Goal: Task Accomplishment & Management: Manage account settings

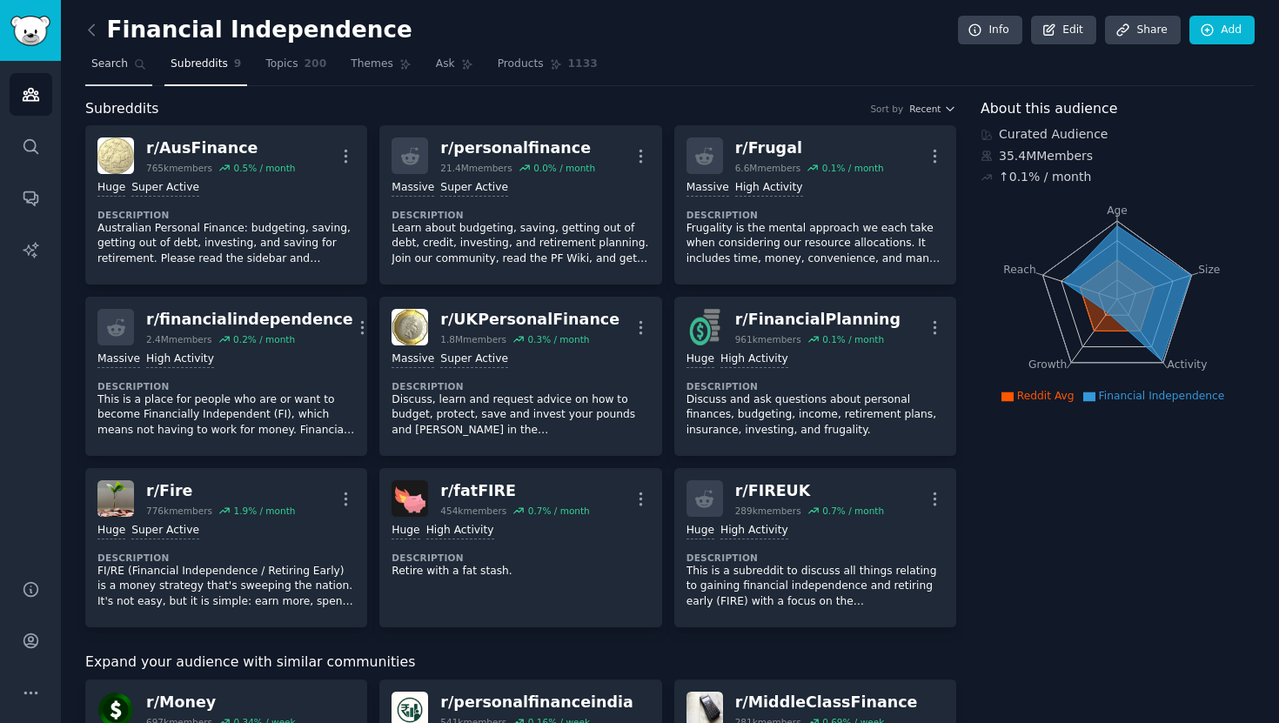
click at [109, 64] on span "Search" at bounding box center [109, 65] width 37 height 16
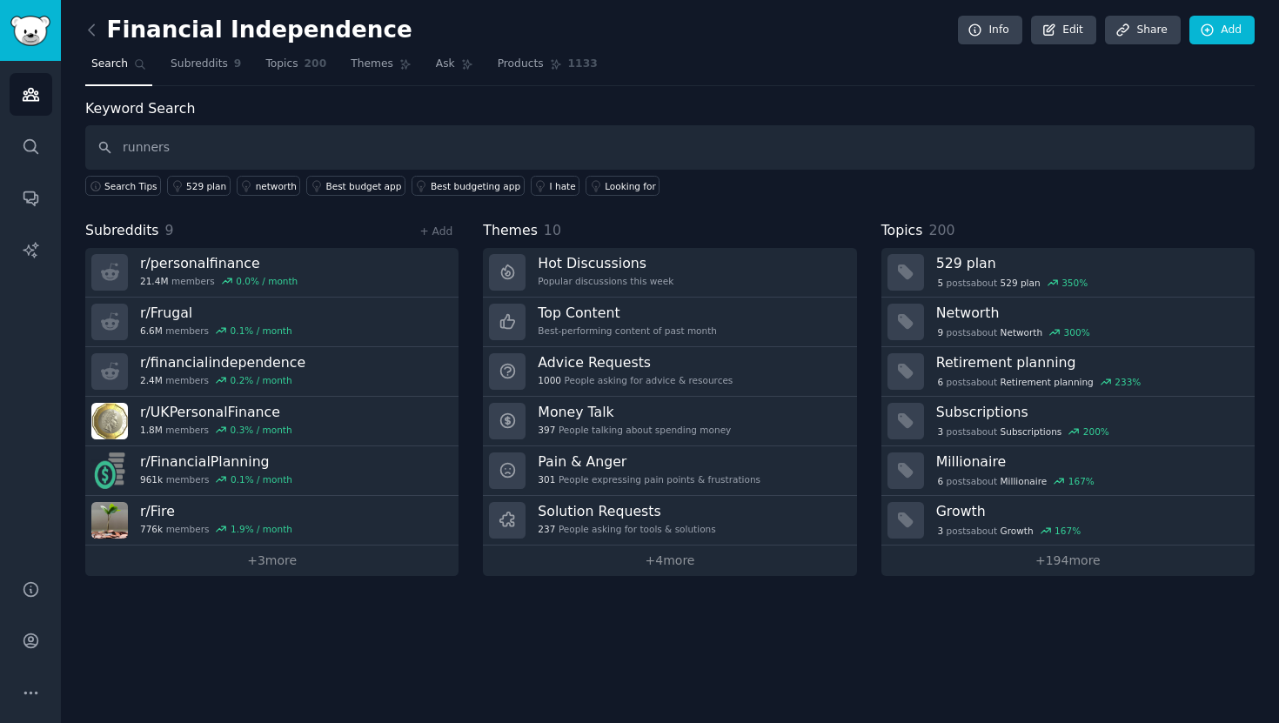
type input "runners"
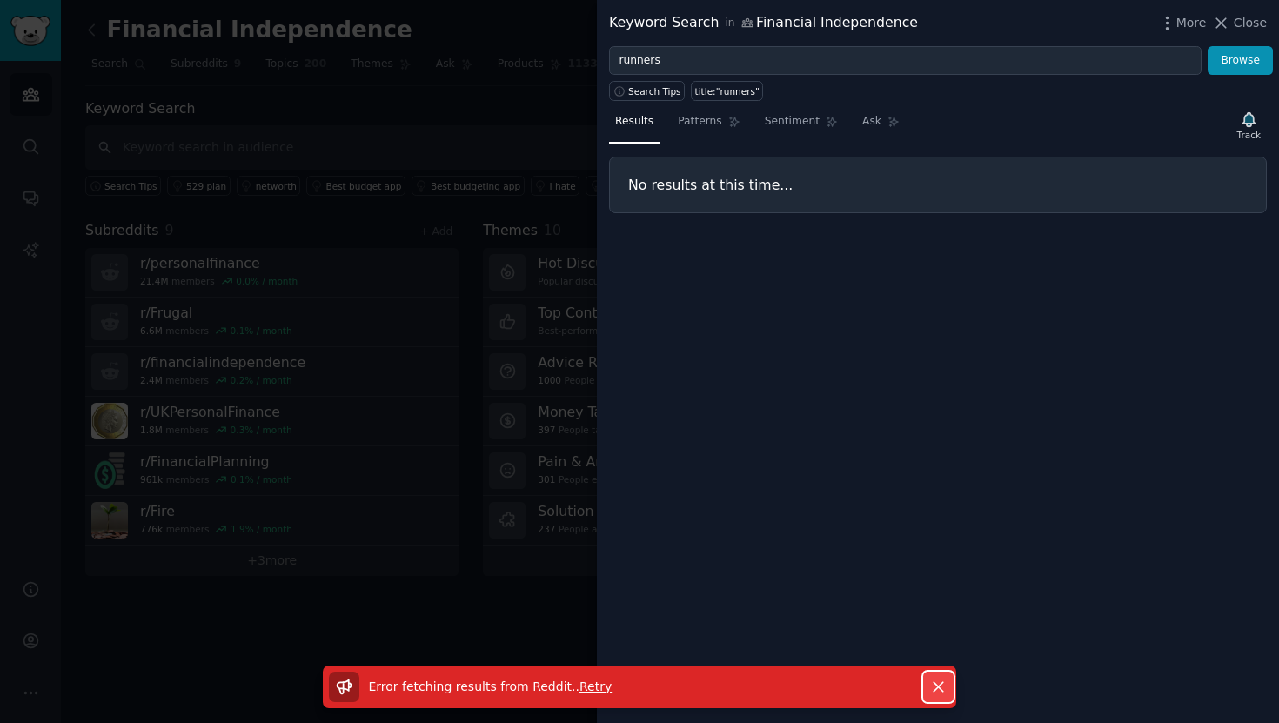
click at [943, 681] on icon "button" at bounding box center [939, 687] width 18 height 18
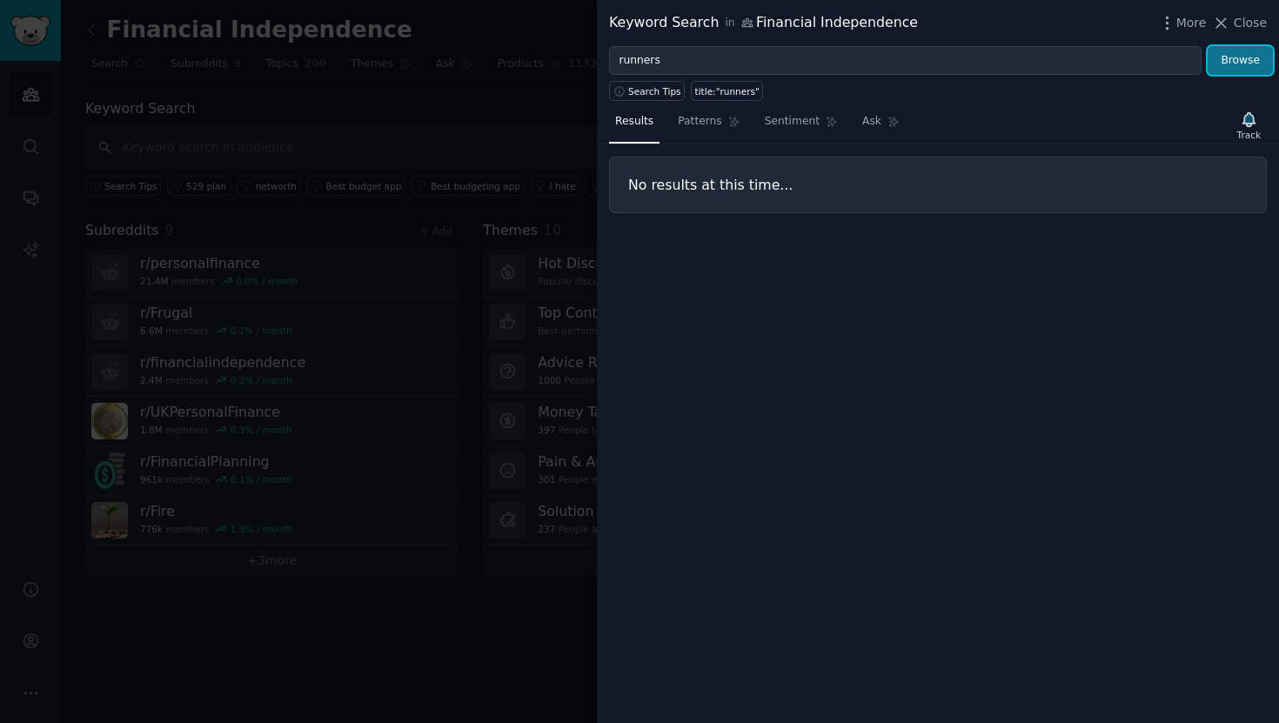
click at [1253, 64] on button "Browse" at bounding box center [1240, 61] width 65 height 30
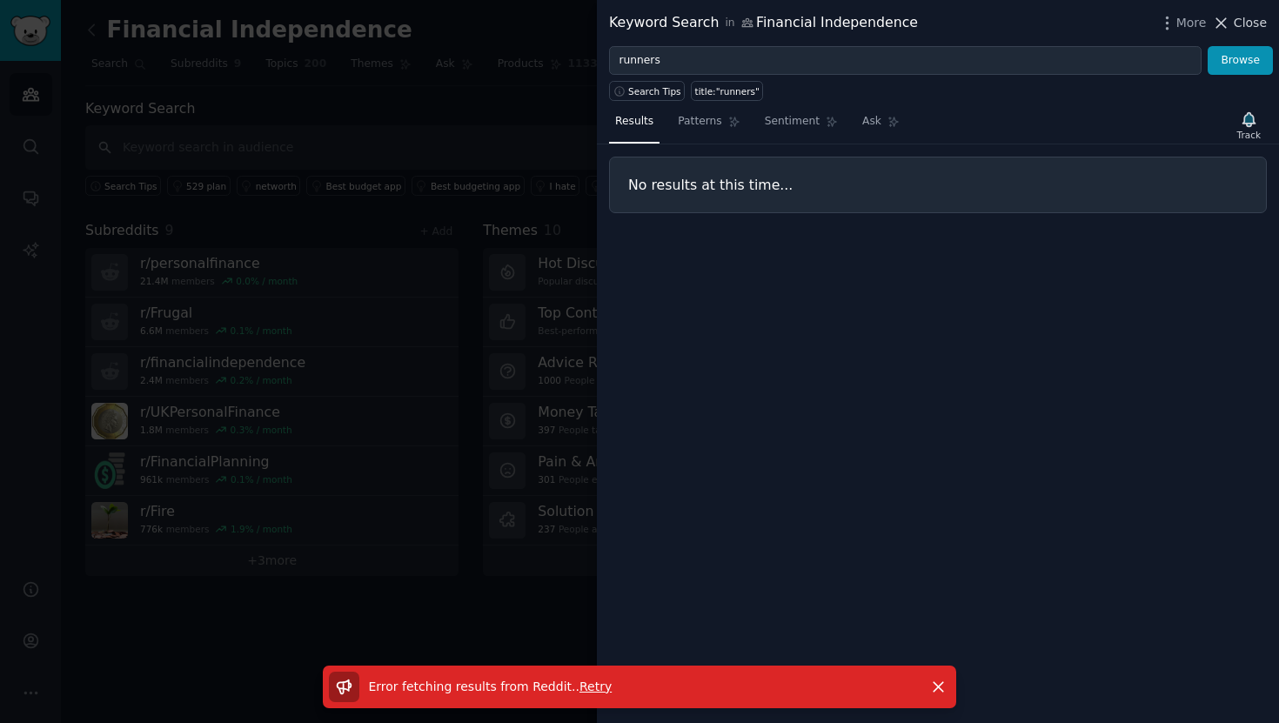
click at [1227, 24] on icon at bounding box center [1221, 23] width 18 height 18
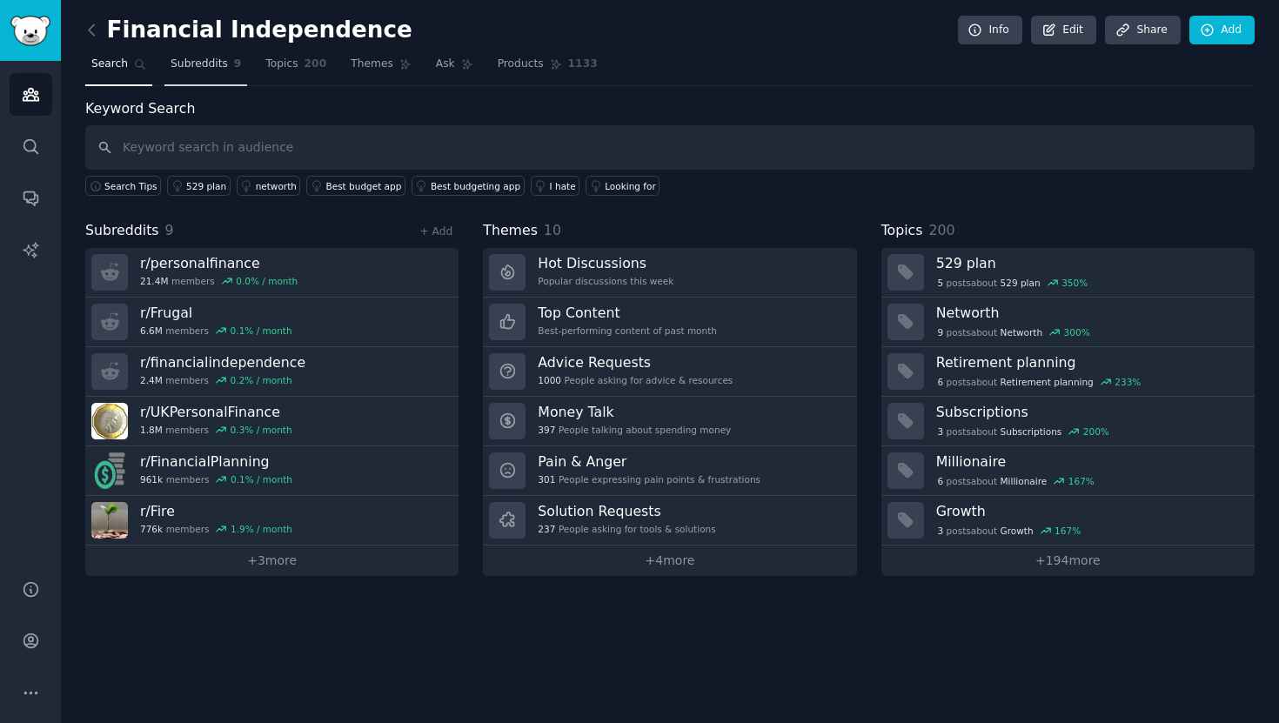
click at [207, 66] on span "Subreddits" at bounding box center [199, 65] width 57 height 16
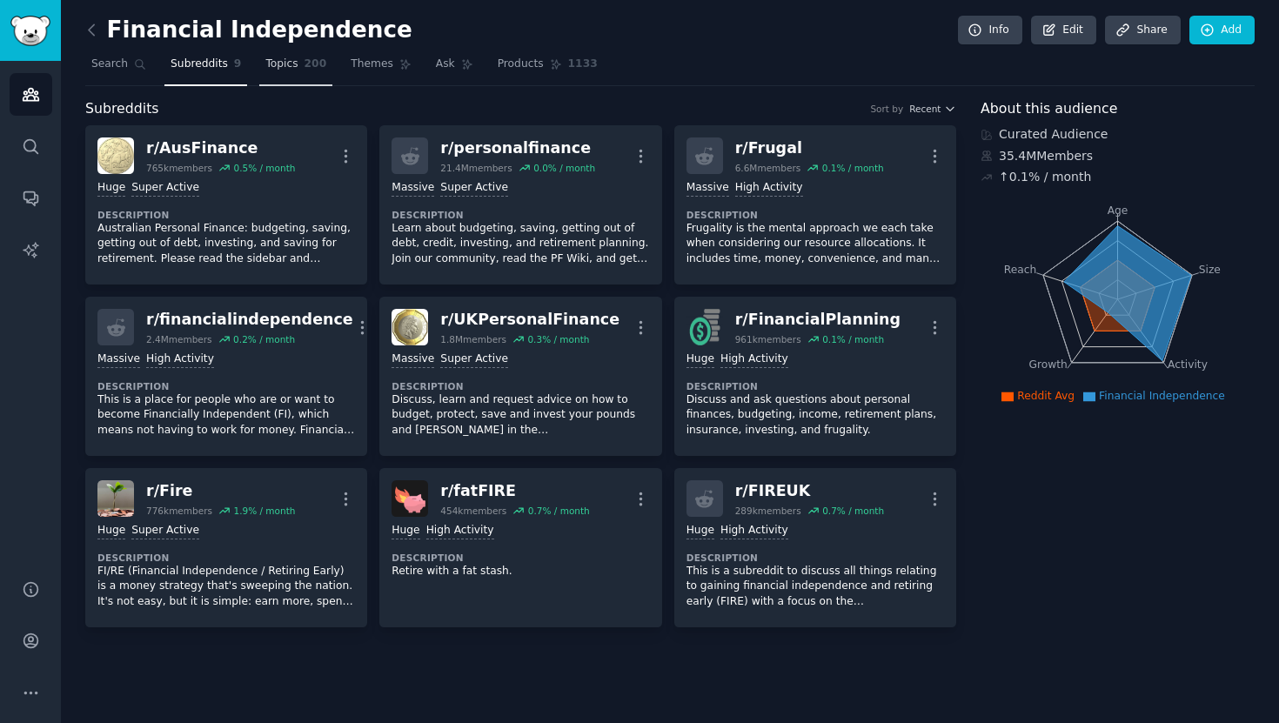
click at [279, 64] on span "Topics" at bounding box center [281, 65] width 32 height 16
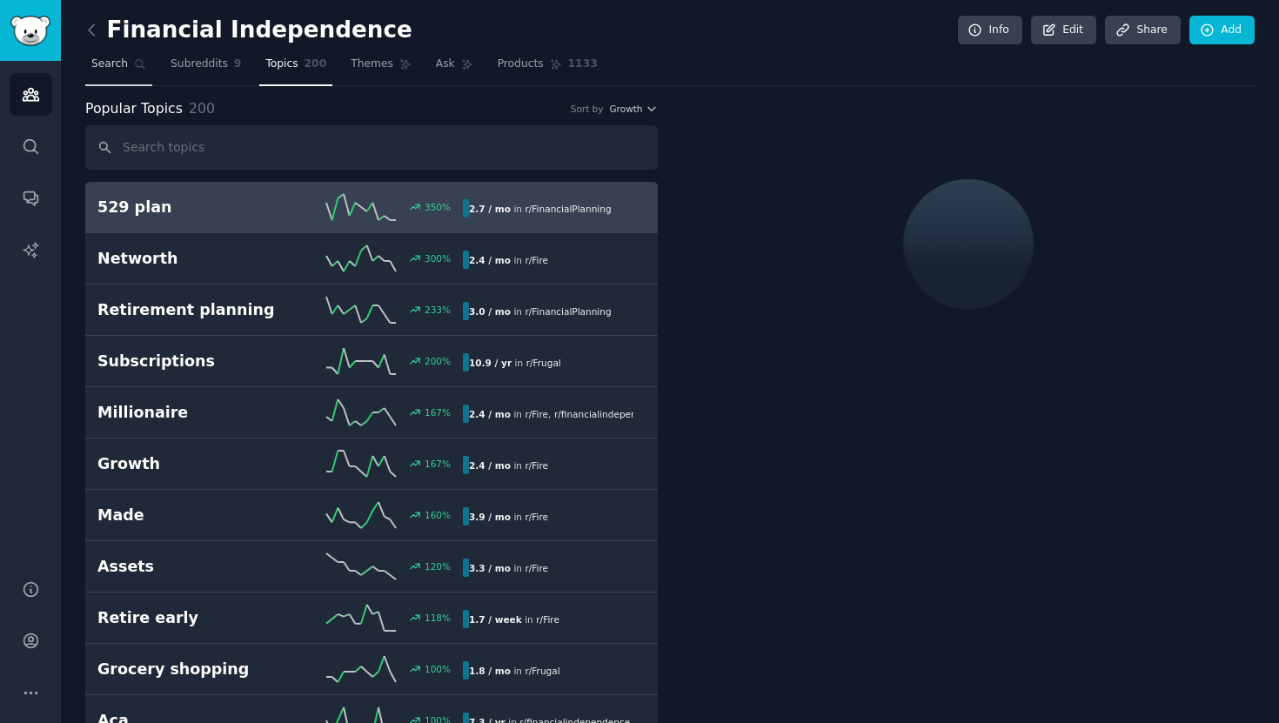
click at [108, 64] on span "Search" at bounding box center [109, 65] width 37 height 16
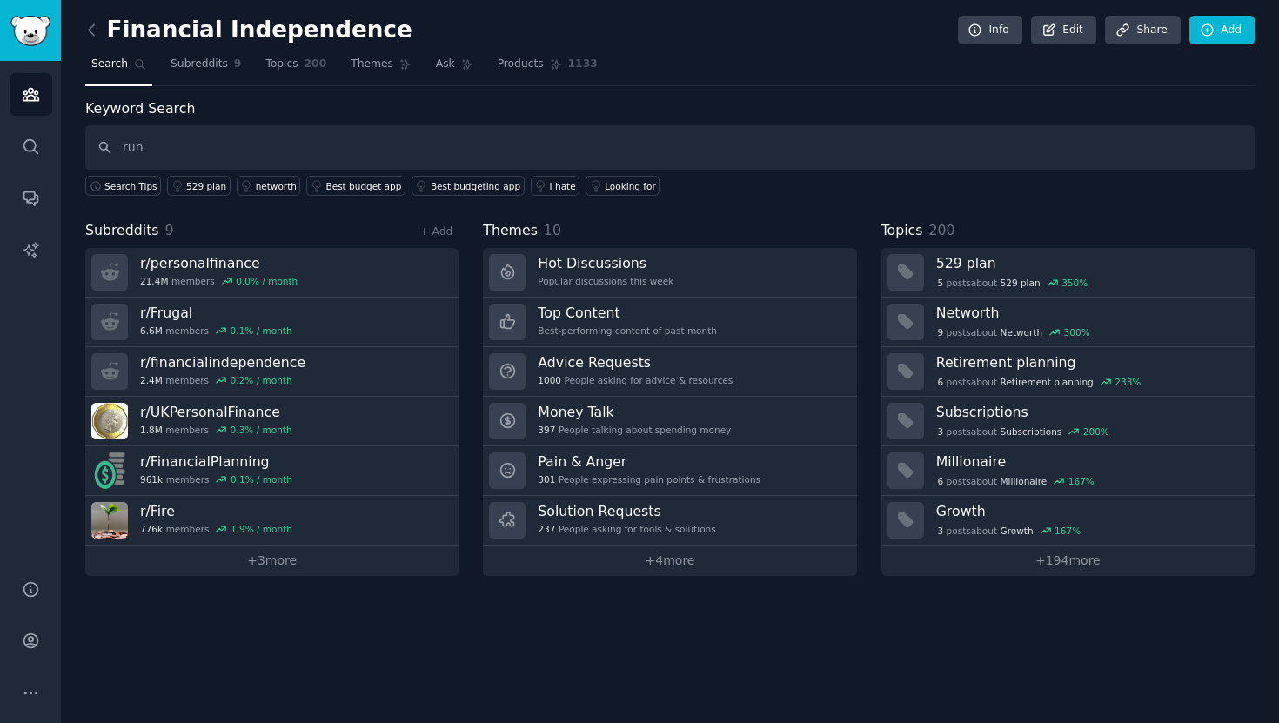
type input "run"
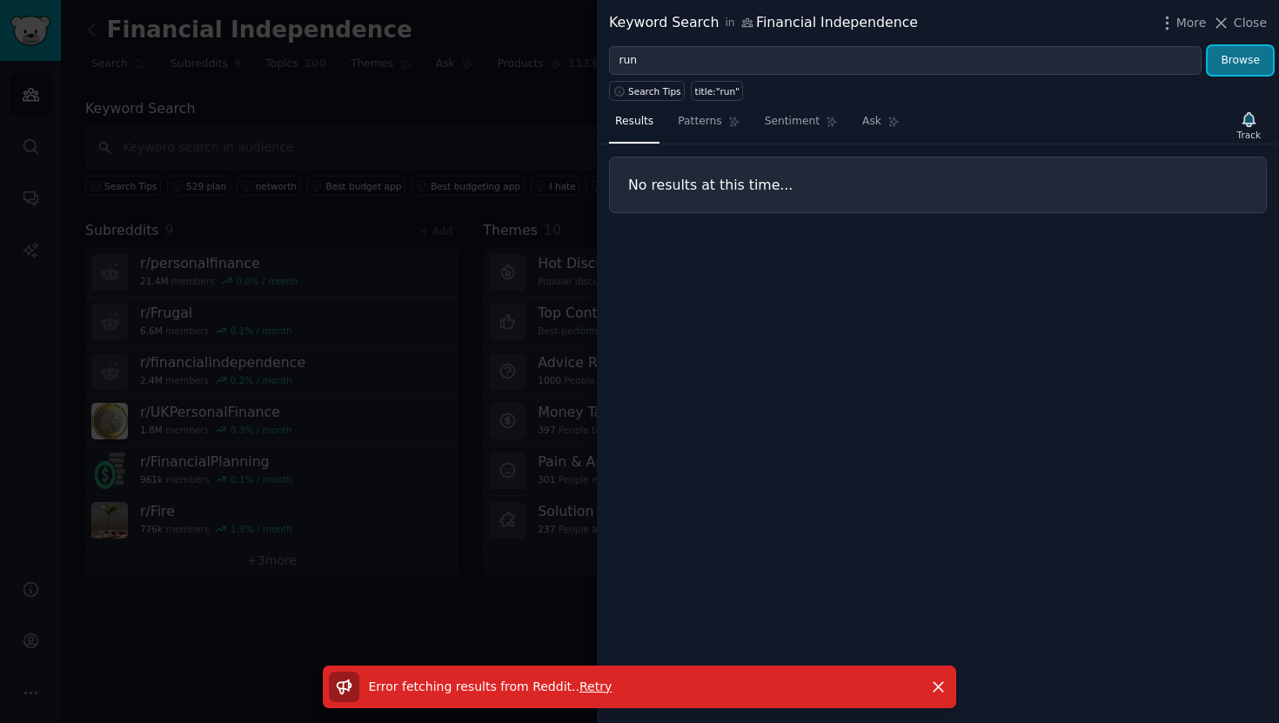
click at [1228, 55] on button "Browse" at bounding box center [1240, 61] width 65 height 30
click at [1231, 20] on icon at bounding box center [1221, 23] width 18 height 18
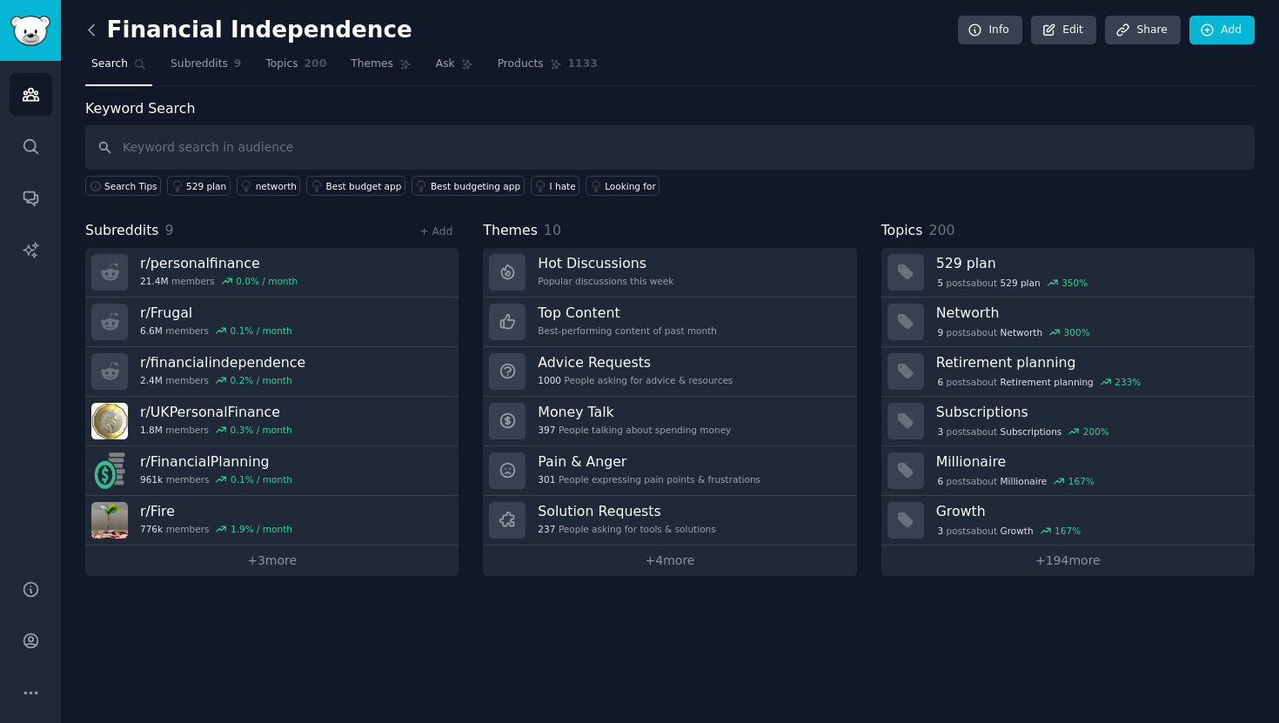
click at [96, 25] on icon at bounding box center [92, 30] width 18 height 18
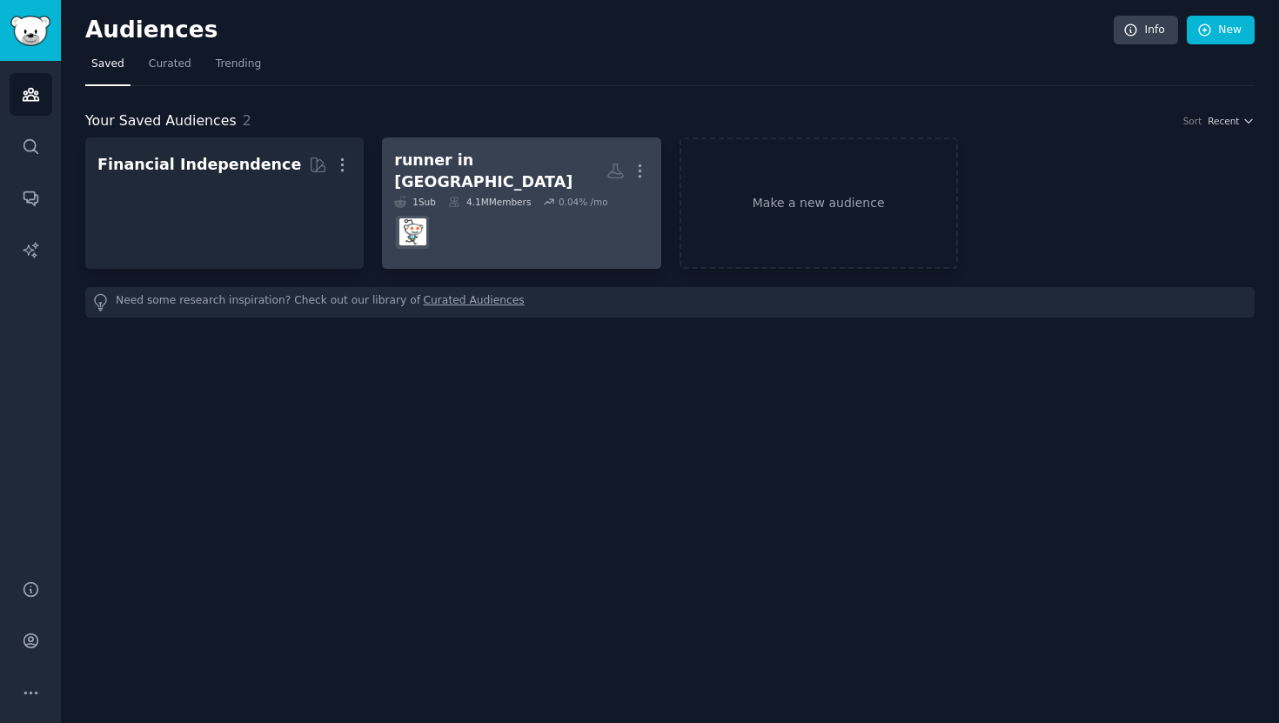
click at [497, 167] on h2 "runner in india More" at bounding box center [521, 171] width 254 height 43
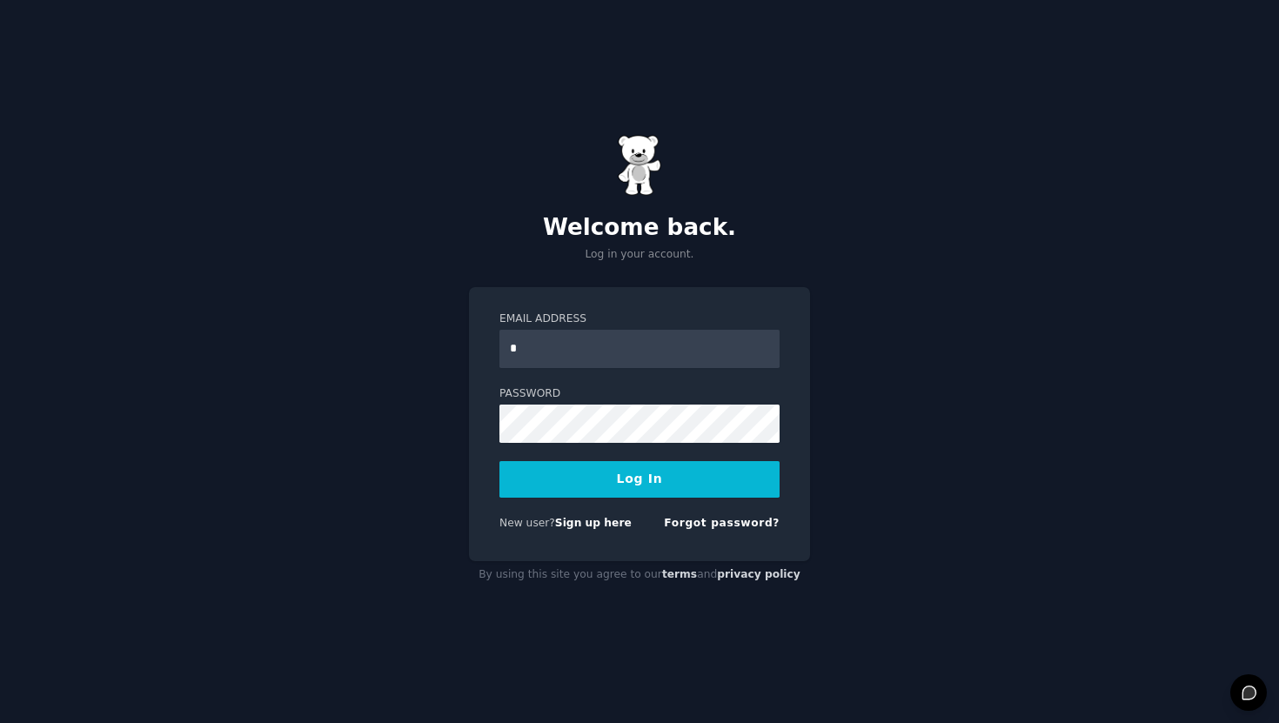
type input "**********"
click at [656, 476] on button "Log In" at bounding box center [640, 479] width 280 height 37
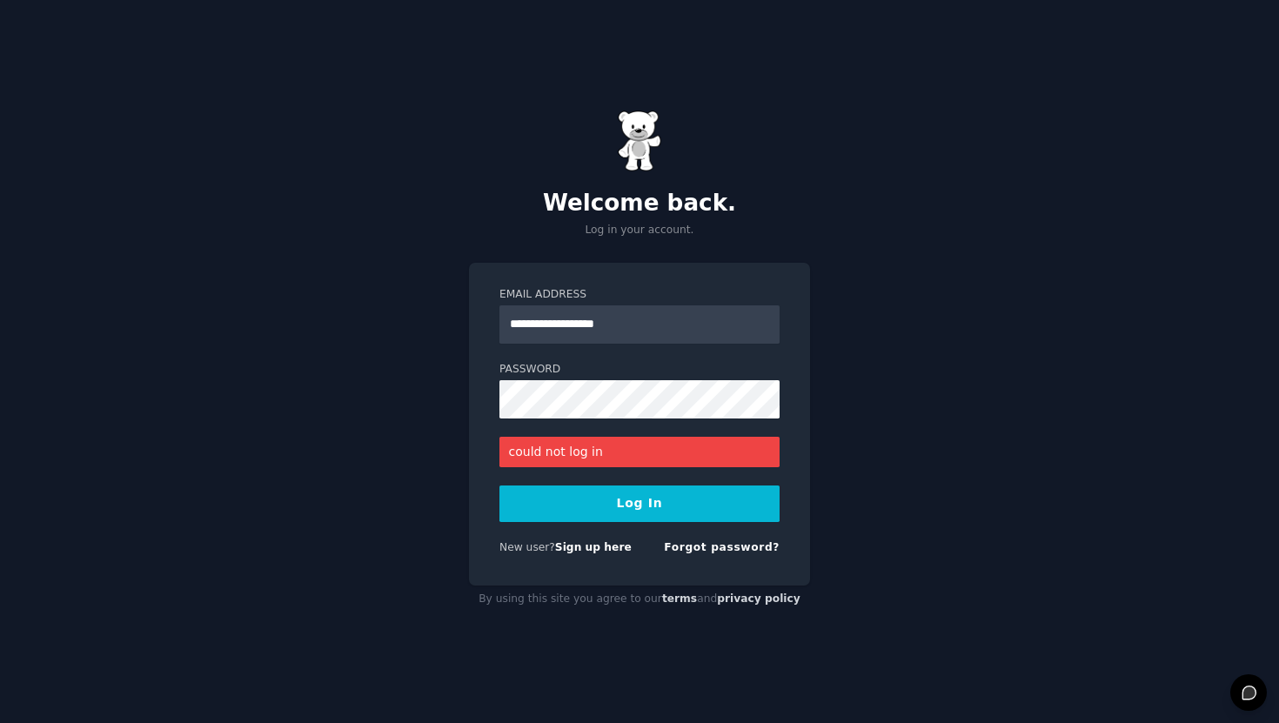
click at [564, 507] on button "Log In" at bounding box center [640, 504] width 280 height 37
click at [624, 501] on button "Log In" at bounding box center [640, 504] width 280 height 37
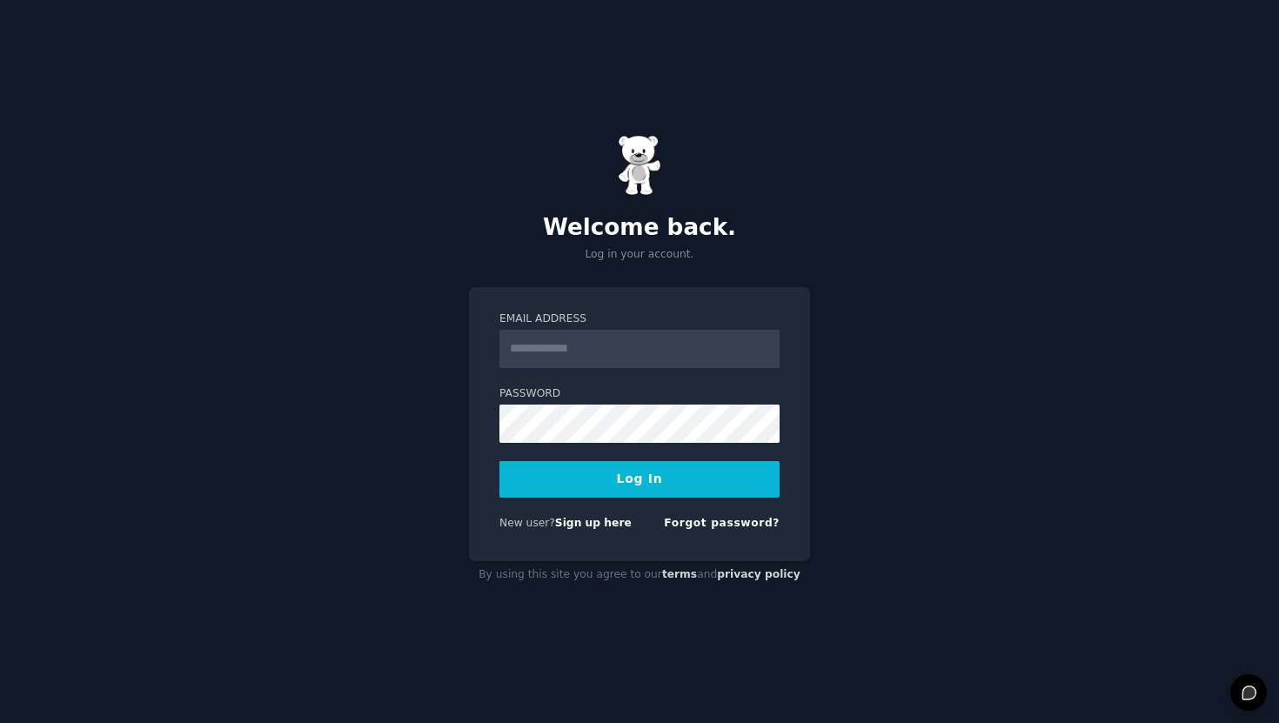
click at [645, 167] on img at bounding box center [640, 165] width 44 height 61
click at [661, 355] on input "Email Address" at bounding box center [640, 349] width 280 height 38
type input "**********"
type input "*"
type input "**********"
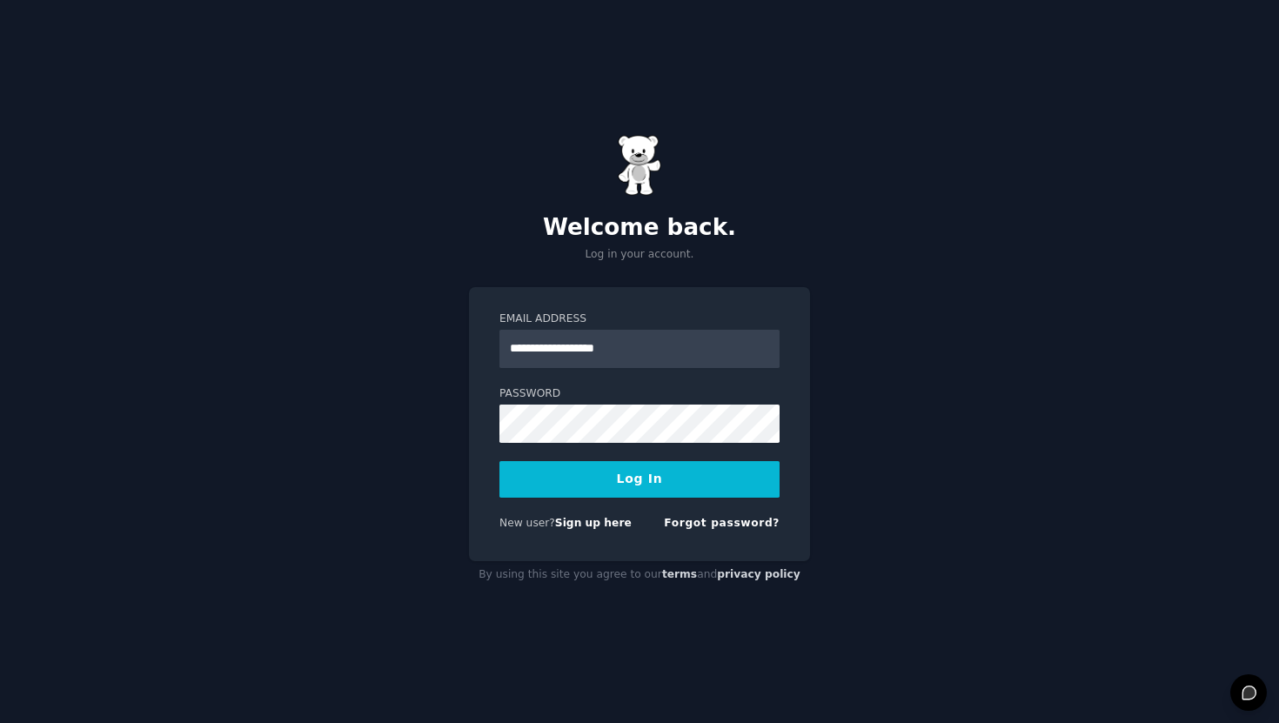
click at [672, 491] on button "Log In" at bounding box center [640, 479] width 280 height 37
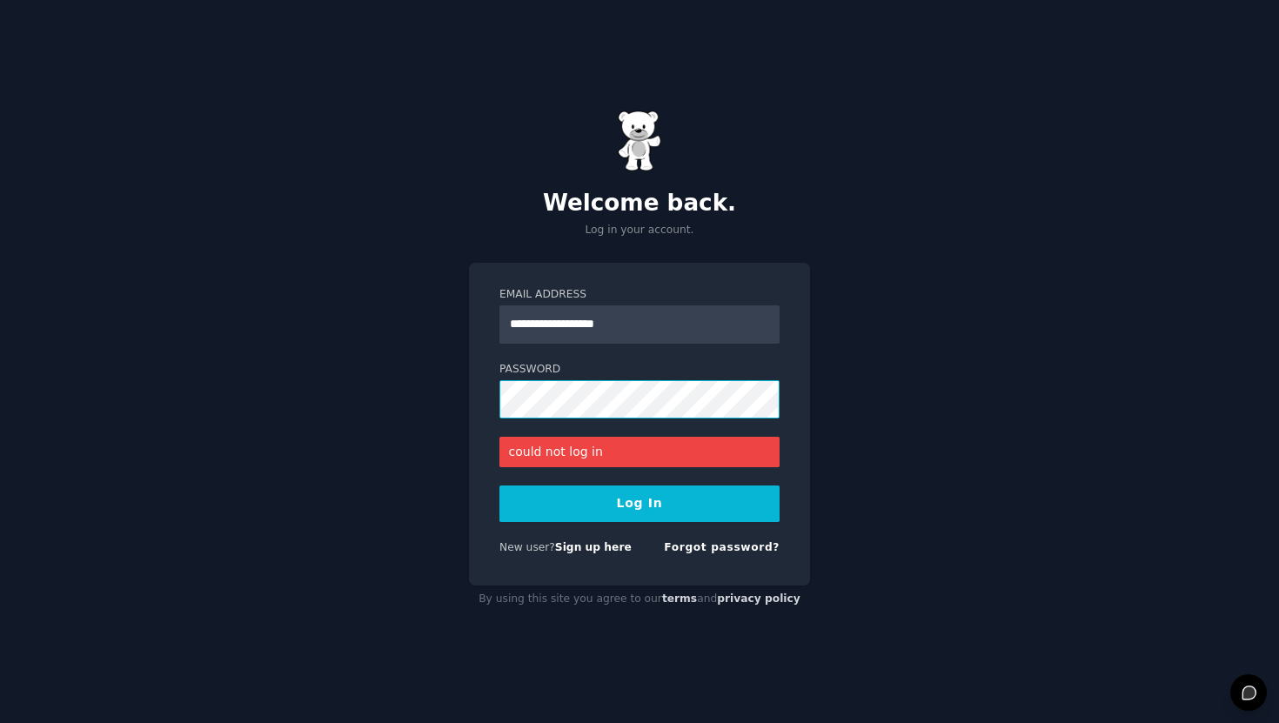
click at [368, 426] on div "**********" at bounding box center [639, 361] width 1279 height 723
click at [447, 403] on div "**********" at bounding box center [639, 361] width 1279 height 723
click at [540, 503] on button "Log In" at bounding box center [640, 504] width 280 height 37
click at [628, 506] on button "Log In" at bounding box center [640, 504] width 280 height 37
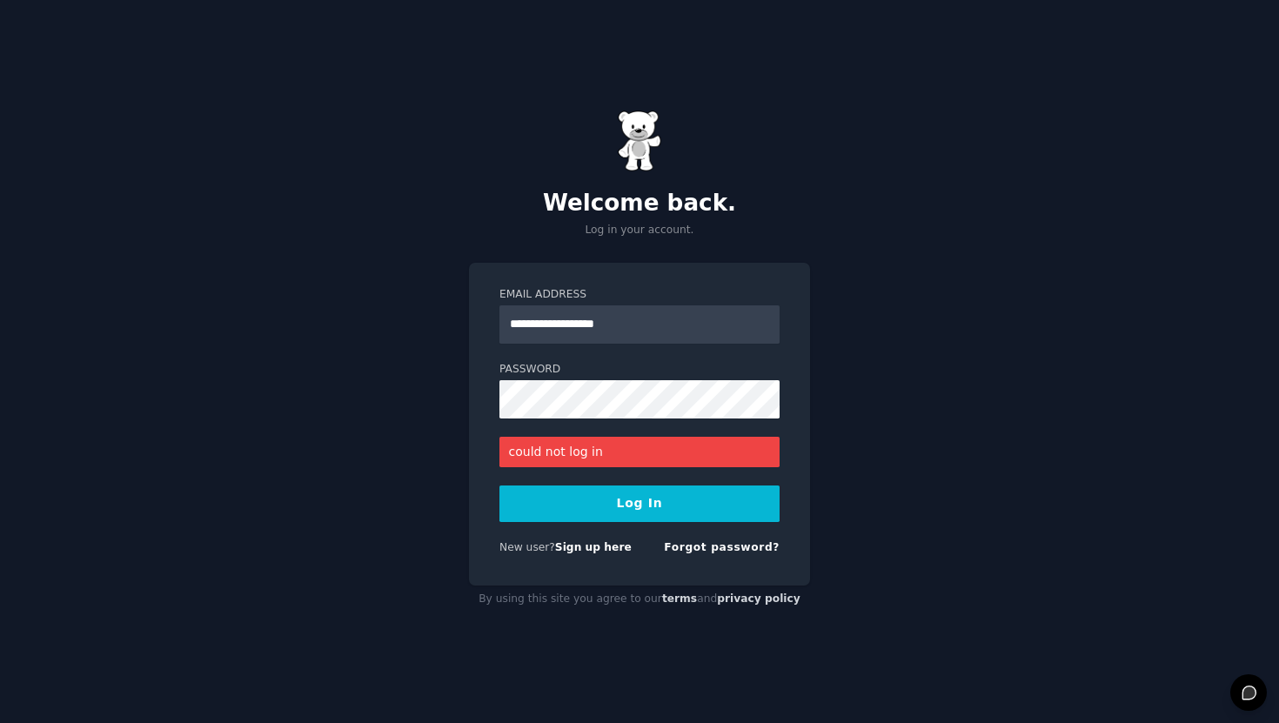
click at [628, 506] on button "Log In" at bounding box center [640, 504] width 280 height 37
click at [628, 507] on button "Log In" at bounding box center [640, 504] width 280 height 37
